Goal: Navigation & Orientation: Find specific page/section

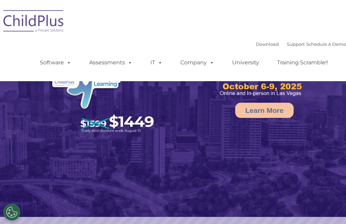
select select "MEDIUM"
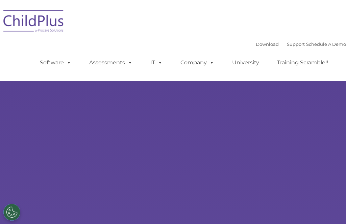
select select "MEDIUM"
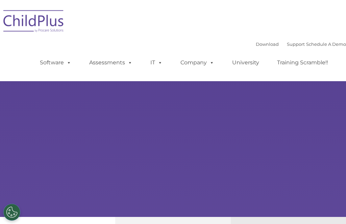
type input ""
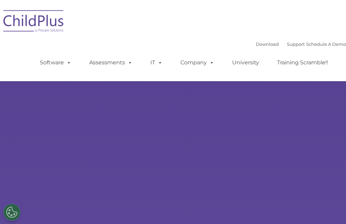
select select "MEDIUM"
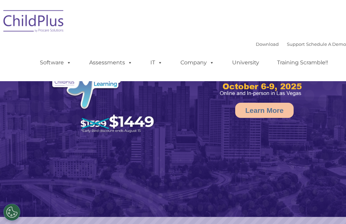
select select "MEDIUM"
click at [335, 129] on rs-arrow at bounding box center [334, 131] width 13 height 13
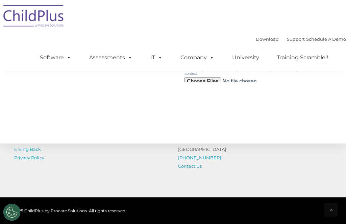
scroll to position [827, 0]
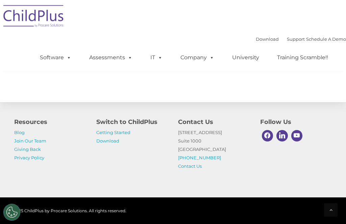
click at [128, 135] on link "Getting Started" at bounding box center [113, 132] width 34 height 5
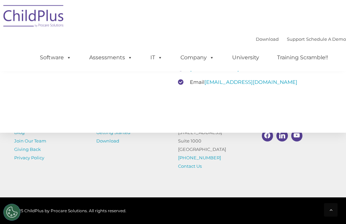
scroll to position [1200, 0]
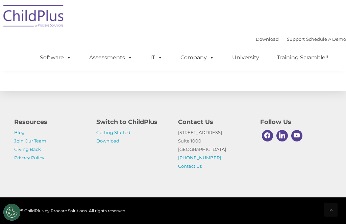
click at [36, 17] on img at bounding box center [33, 17] width 67 height 34
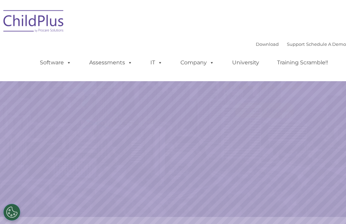
select select "MEDIUM"
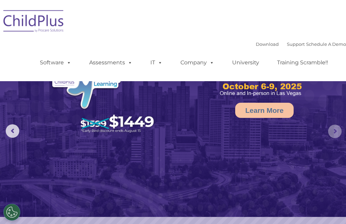
click at [333, 132] on rs-arrow at bounding box center [334, 131] width 13 height 13
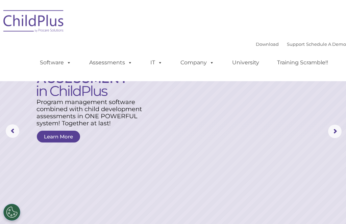
click at [62, 62] on link "Software" at bounding box center [55, 62] width 45 height 13
click at [138, 34] on div "Download Support | Schedule A Demo  MENU MENU Software ChildPlus: The original…" at bounding box center [173, 40] width 346 height 71
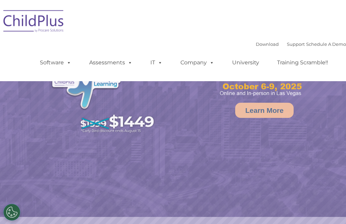
select select "MEDIUM"
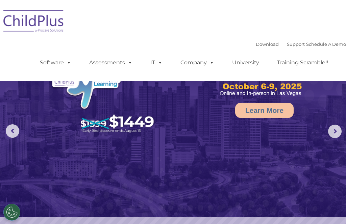
click at [13, 132] on rs-arrow at bounding box center [12, 131] width 13 height 13
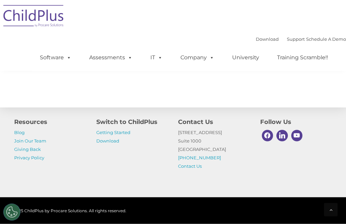
scroll to position [827, 0]
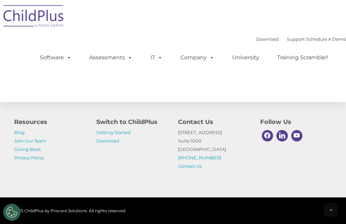
click at [328, 217] on div at bounding box center [330, 210] width 13 height 13
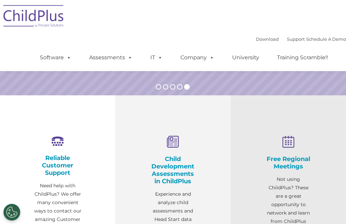
scroll to position [1, 0]
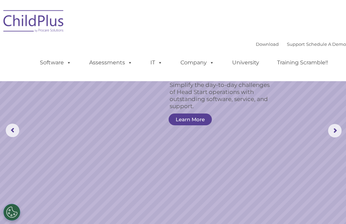
click at [26, 26] on img at bounding box center [33, 22] width 67 height 34
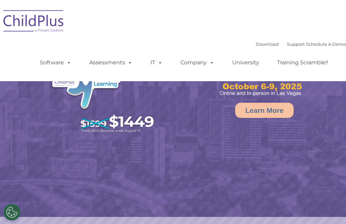
select select "MEDIUM"
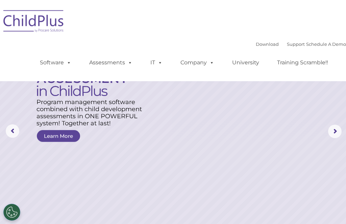
click at [287, 42] on link "Support" at bounding box center [296, 44] width 18 height 5
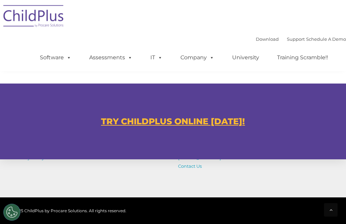
scroll to position [395, 0]
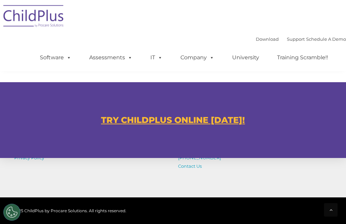
click at [198, 115] on u "TRY CHILDPLUS ONLINE [DATE]!" at bounding box center [173, 120] width 144 height 10
